Goal: Find specific page/section: Find specific page/section

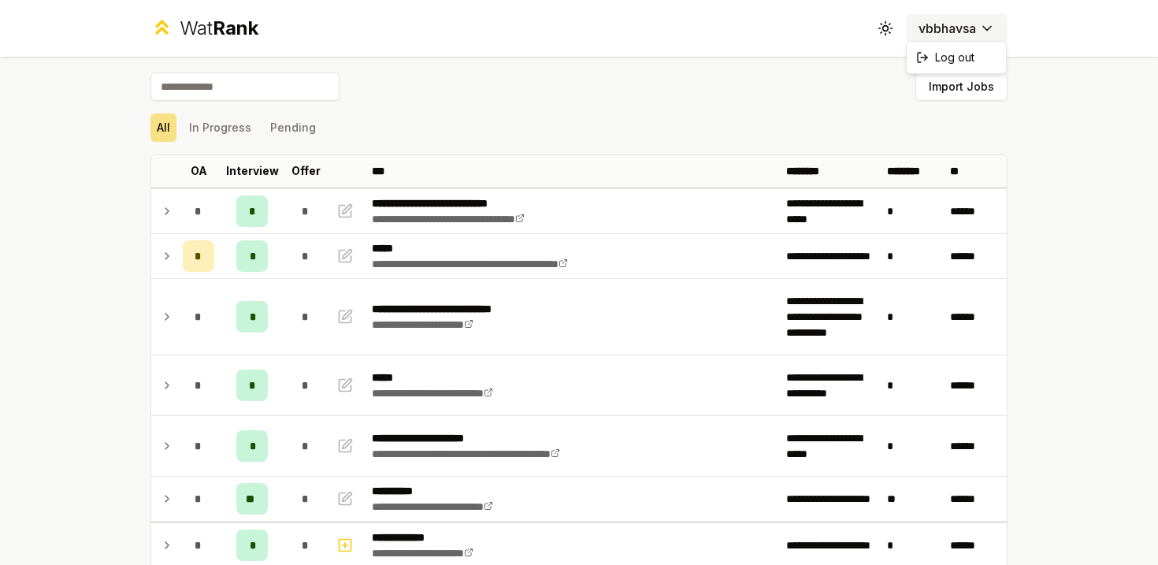
click at [982, 22] on html "**********" at bounding box center [579, 282] width 1158 height 565
click at [727, 133] on html "**********" at bounding box center [579, 282] width 1158 height 565
